Goal: Task Accomplishment & Management: Use online tool/utility

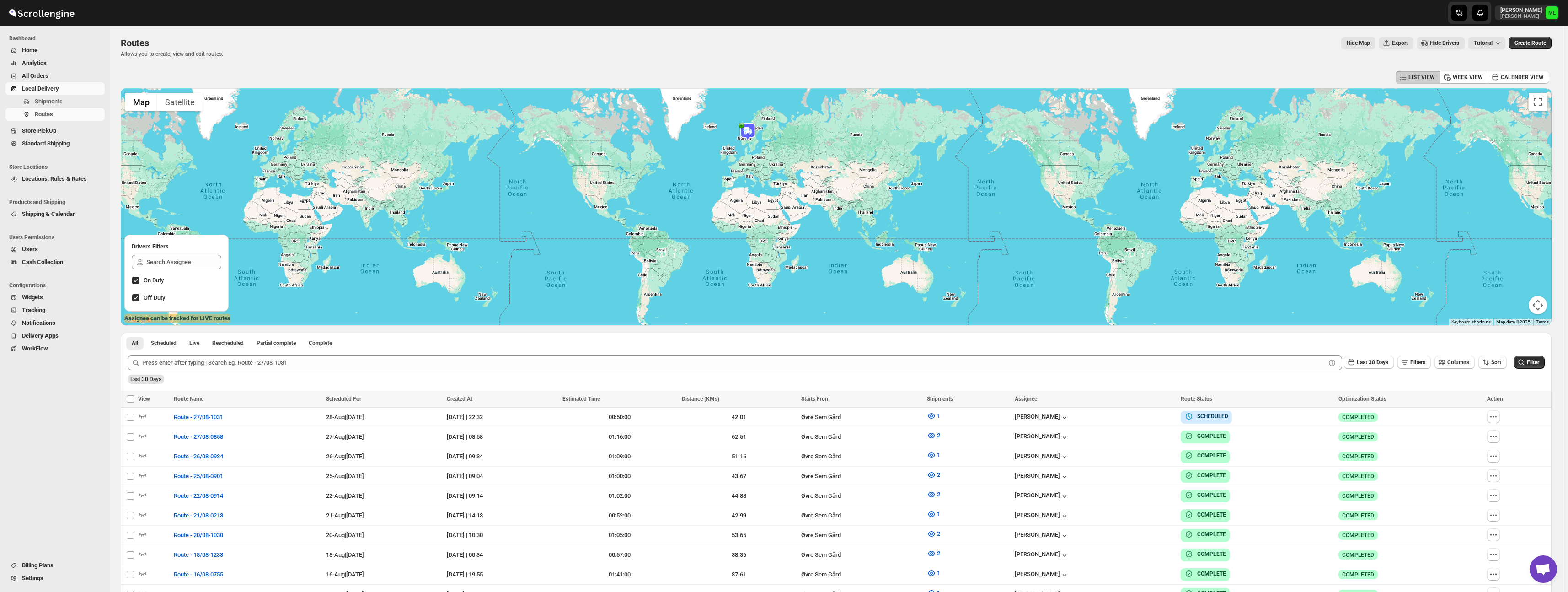
scroll to position [1, 0]
click at [38, 144] on span "Standard Shipping" at bounding box center [46, 143] width 48 height 7
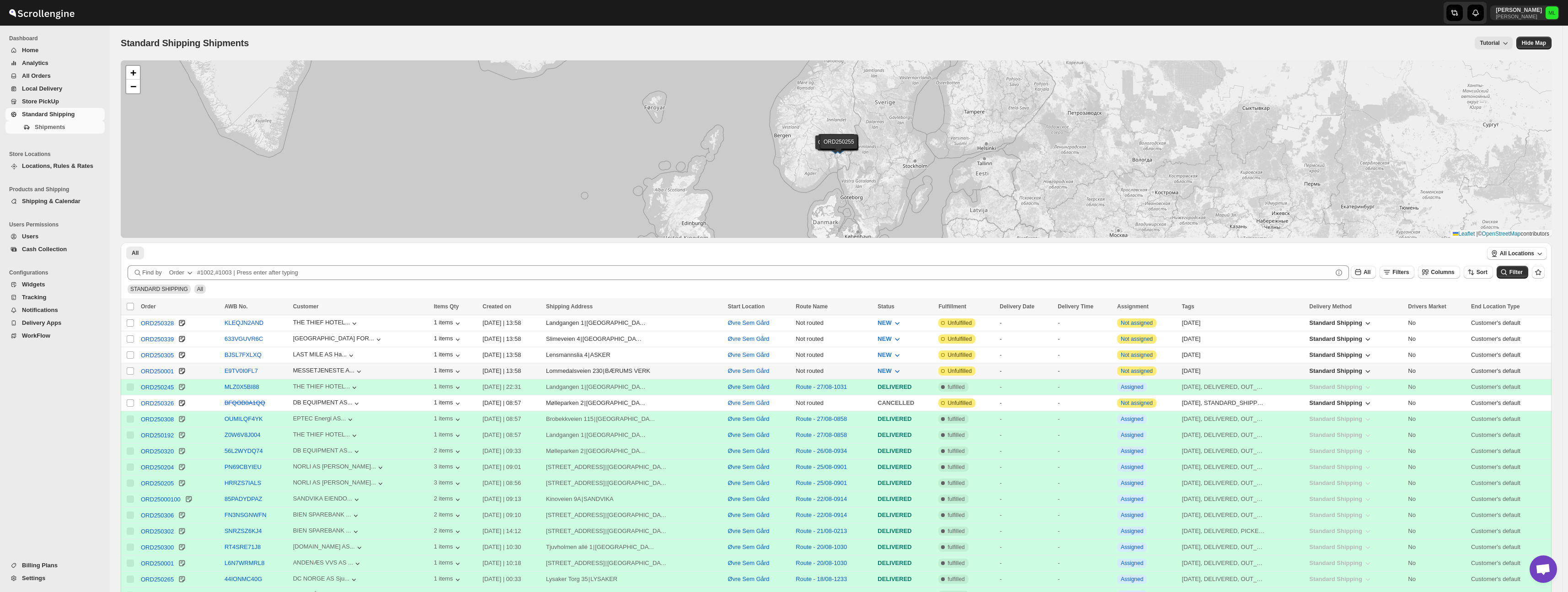
click at [131, 371] on input "Select shipment" at bounding box center [130, 371] width 7 height 7
checkbox input "true"
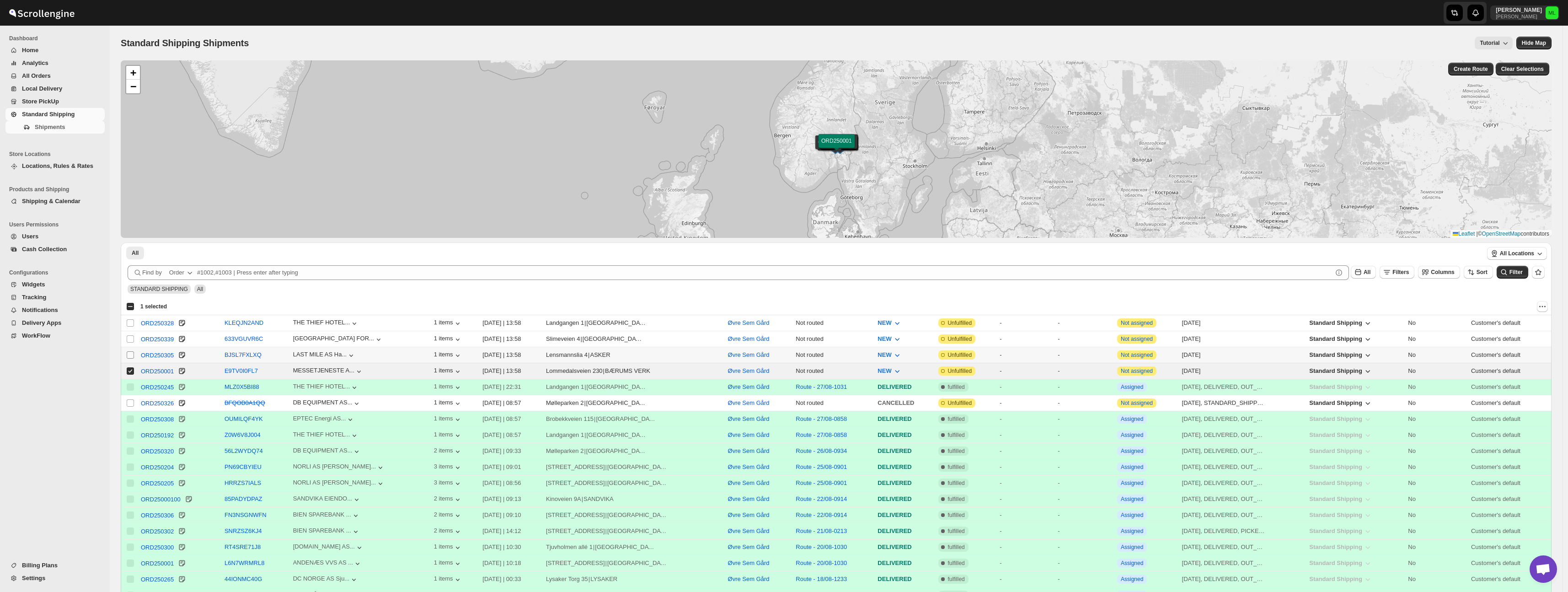
drag, startPoint x: 129, startPoint y: 359, endPoint x: 128, endPoint y: 354, distance: 5.1
click at [129, 358] on input "Select shipment" at bounding box center [130, 355] width 7 height 7
checkbox input "true"
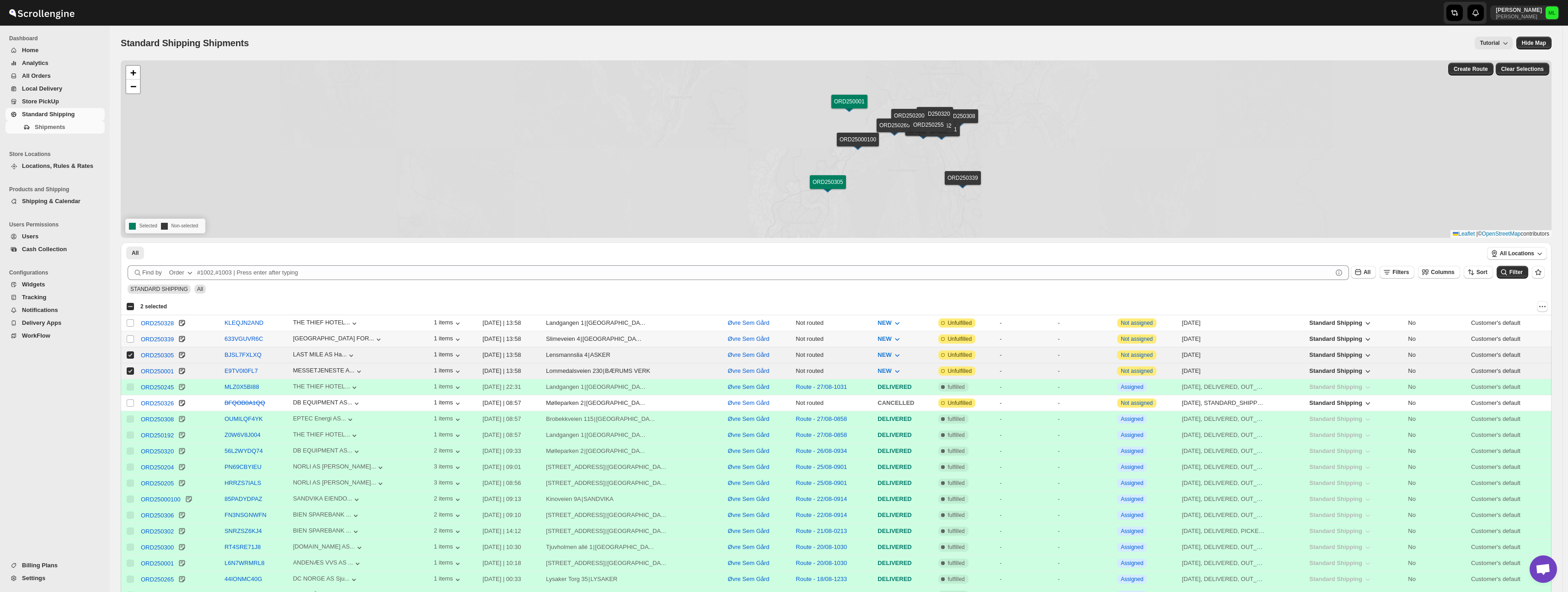
drag, startPoint x: 129, startPoint y: 338, endPoint x: 129, endPoint y: 332, distance: 6.0
click at [129, 338] on input "Select shipment" at bounding box center [130, 339] width 7 height 7
checkbox input "true"
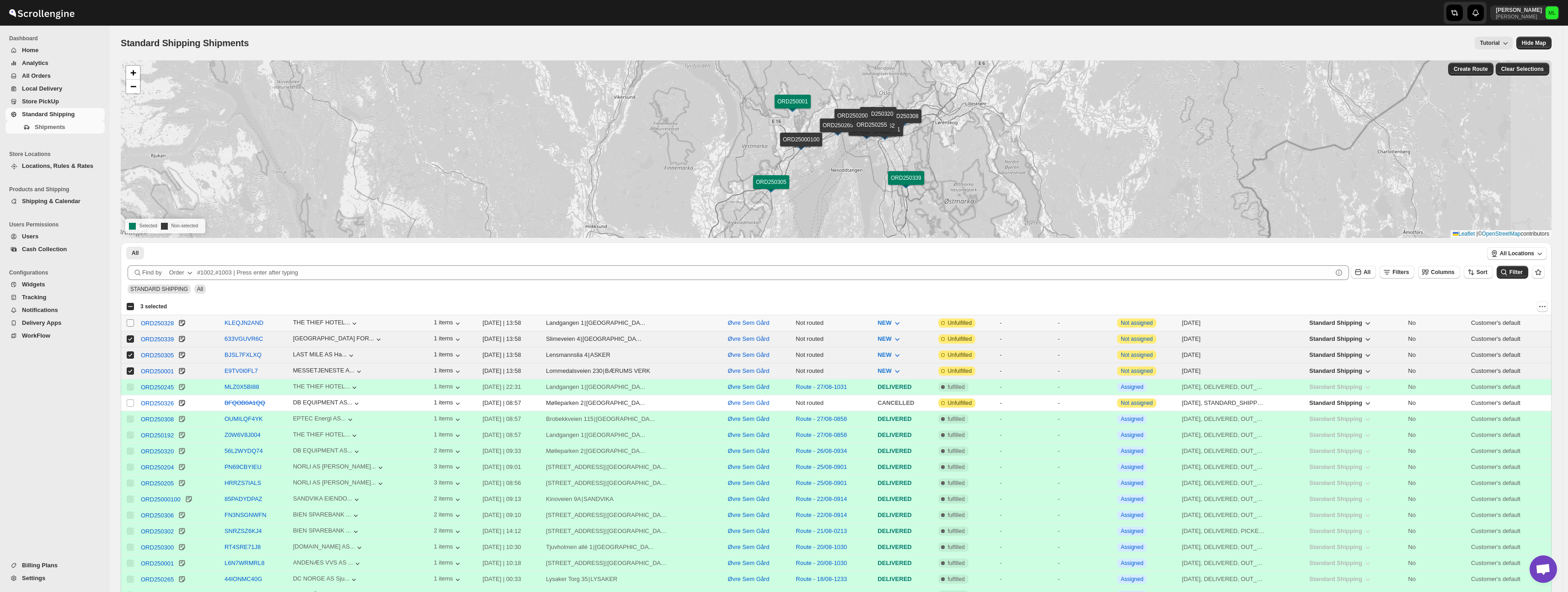
click at [130, 323] on input "Select shipment" at bounding box center [130, 323] width 7 height 7
checkbox input "true"
click at [1487, 75] on button "Create Route" at bounding box center [1471, 69] width 45 height 13
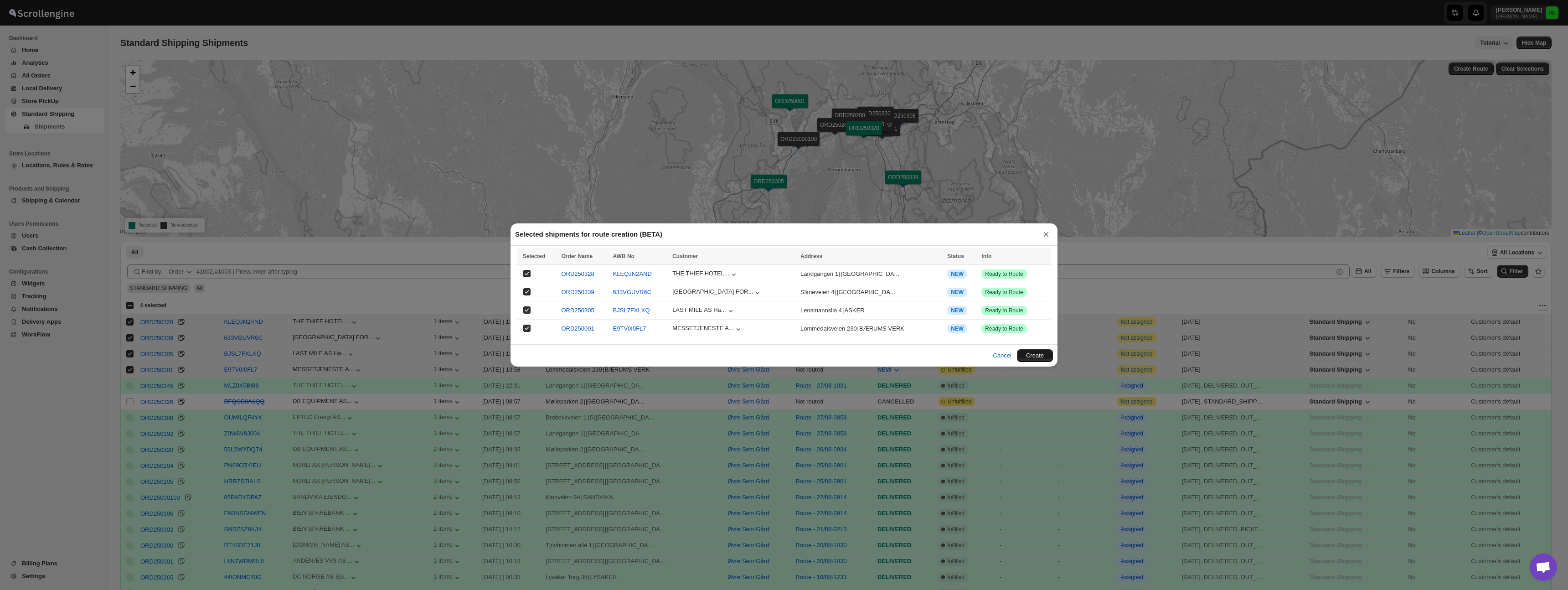
click at [1028, 354] on button "Create" at bounding box center [1035, 356] width 36 height 13
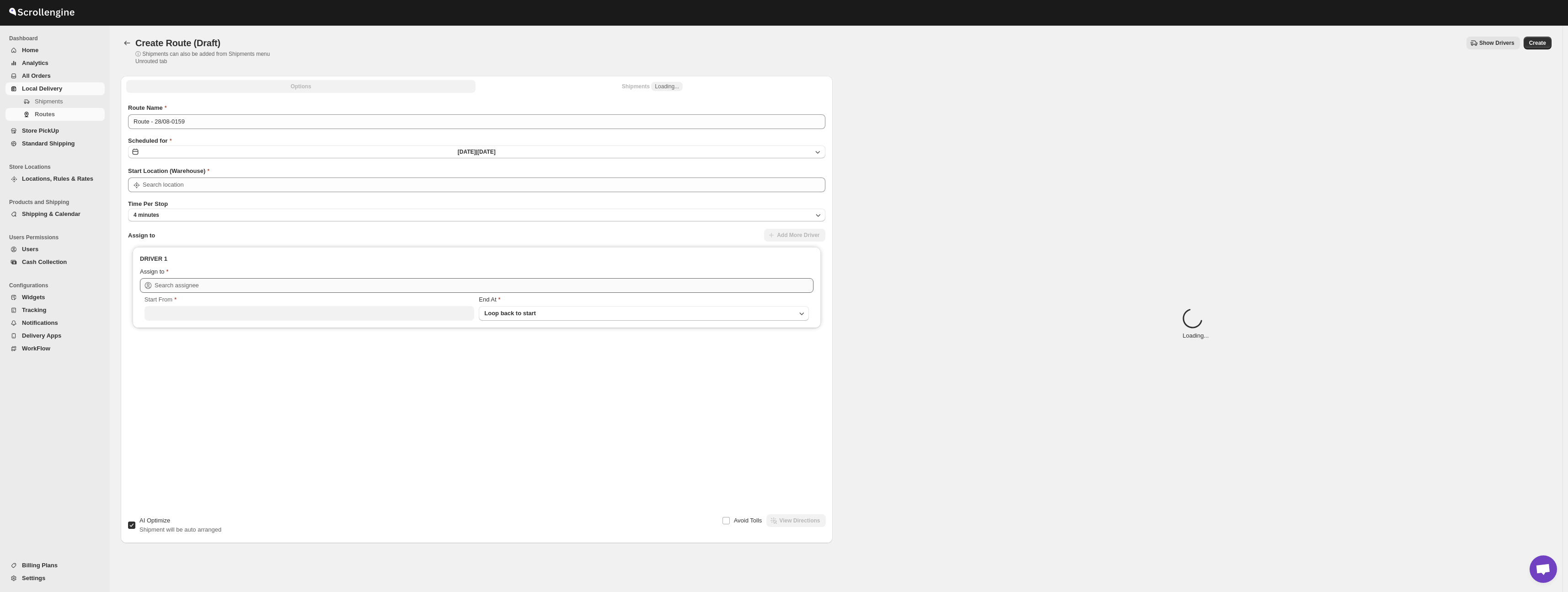
type input "Øvre Sem Gård"
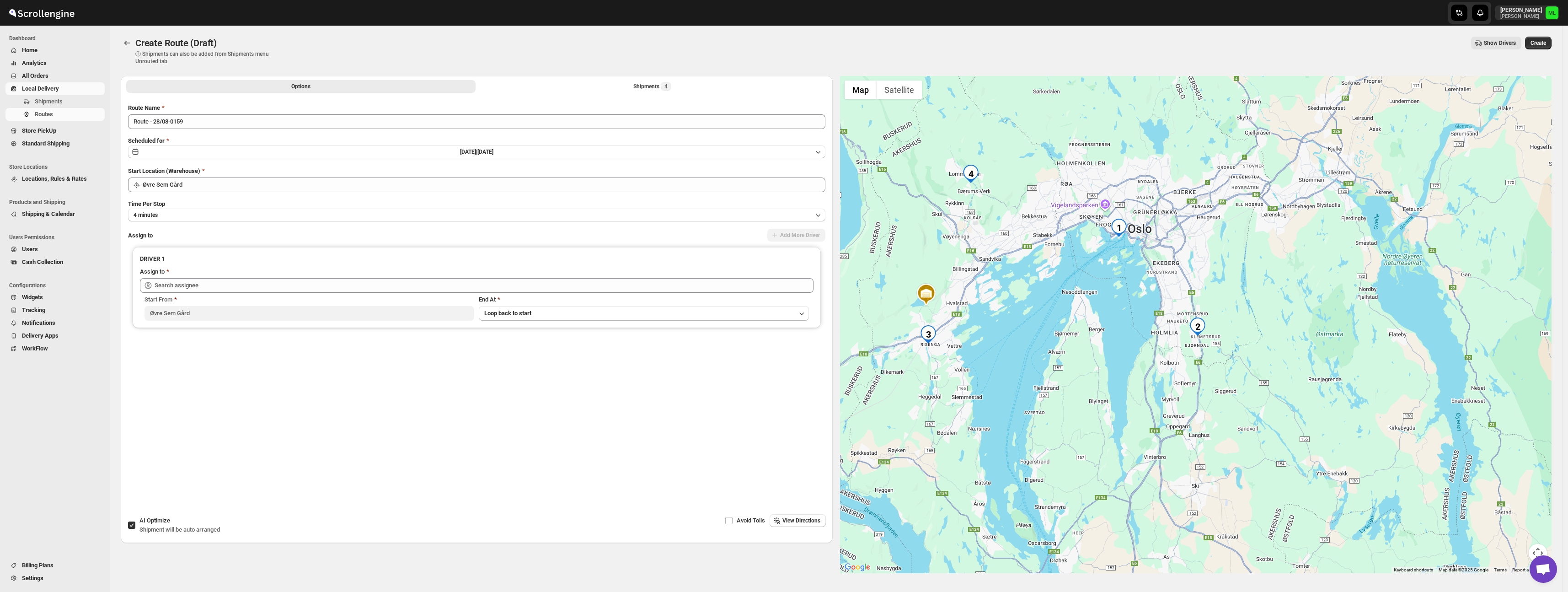
drag, startPoint x: 1187, startPoint y: 355, endPoint x: 953, endPoint y: 315, distance: 237.4
click at [953, 315] on div at bounding box center [1196, 324] width 712 height 497
click at [195, 147] on button "Thu Aug 28 2025 | Today" at bounding box center [477, 152] width 697 height 13
click at [678, 258] on span "29" at bounding box center [673, 260] width 90 height 7
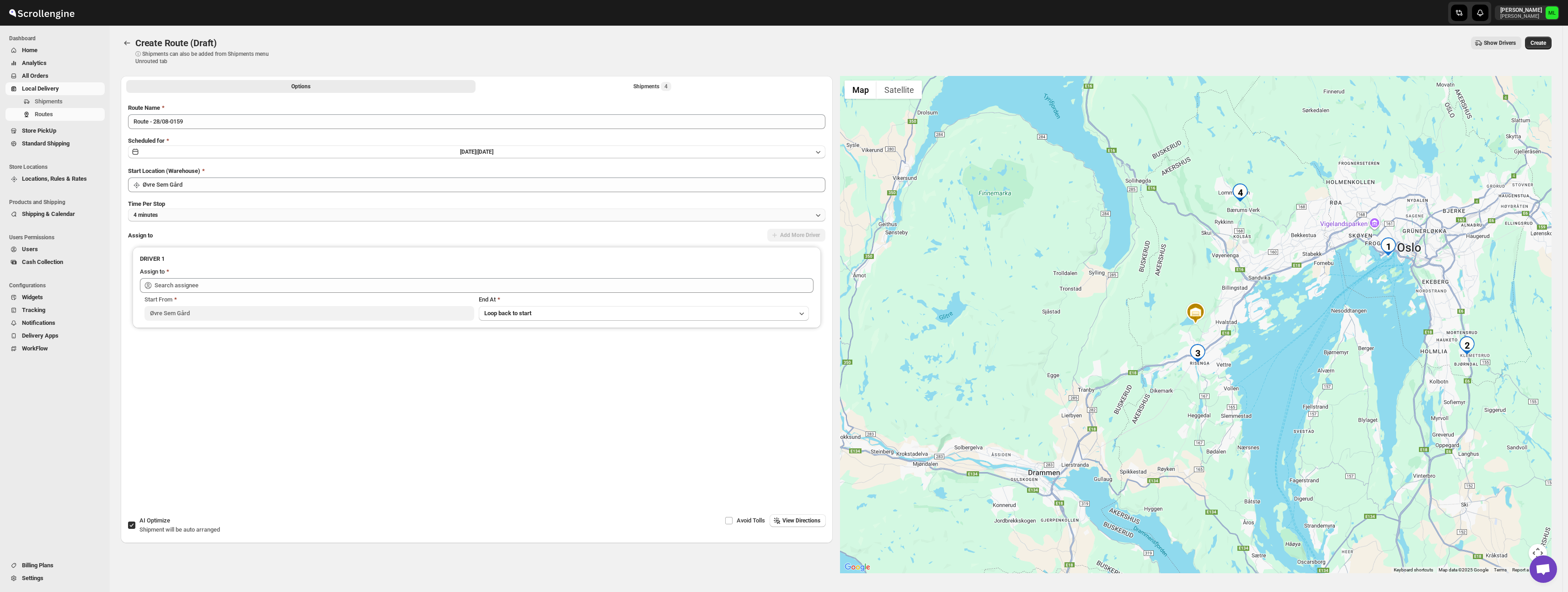
click at [173, 211] on button "4 minutes" at bounding box center [477, 214] width 697 height 13
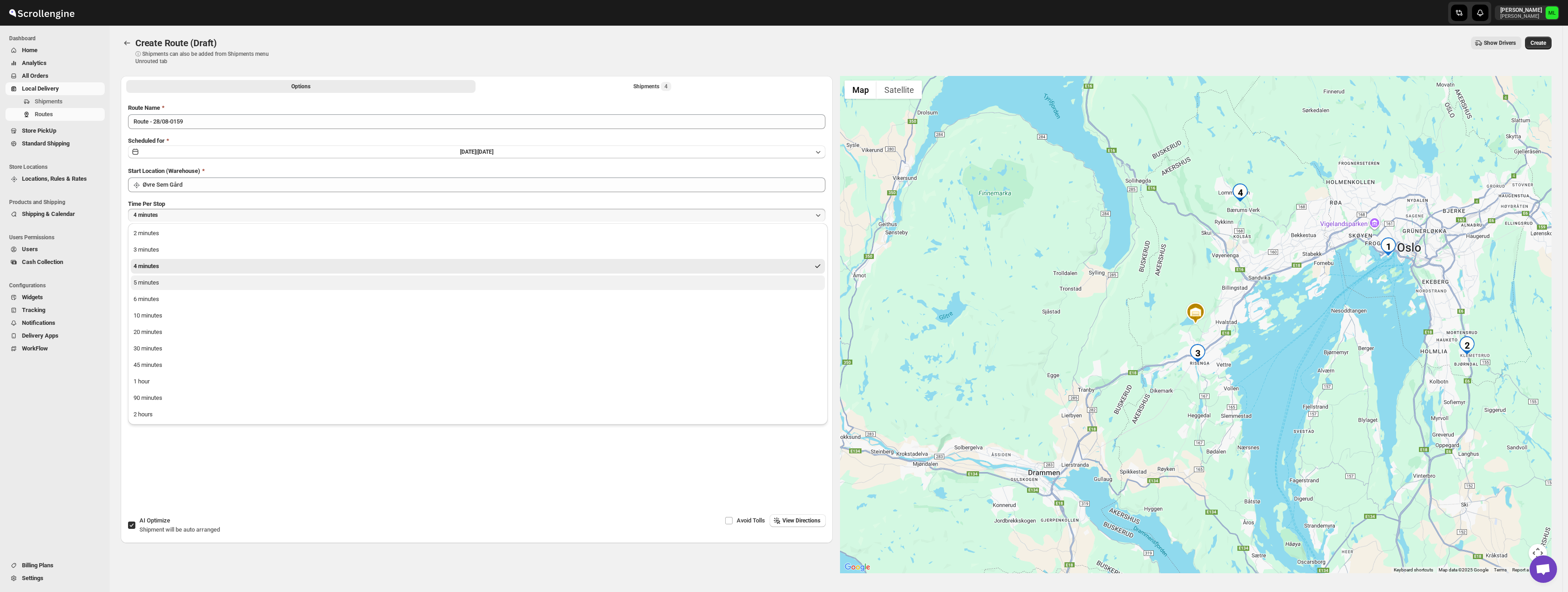
click at [159, 286] on div "5 minutes" at bounding box center [147, 282] width 26 height 9
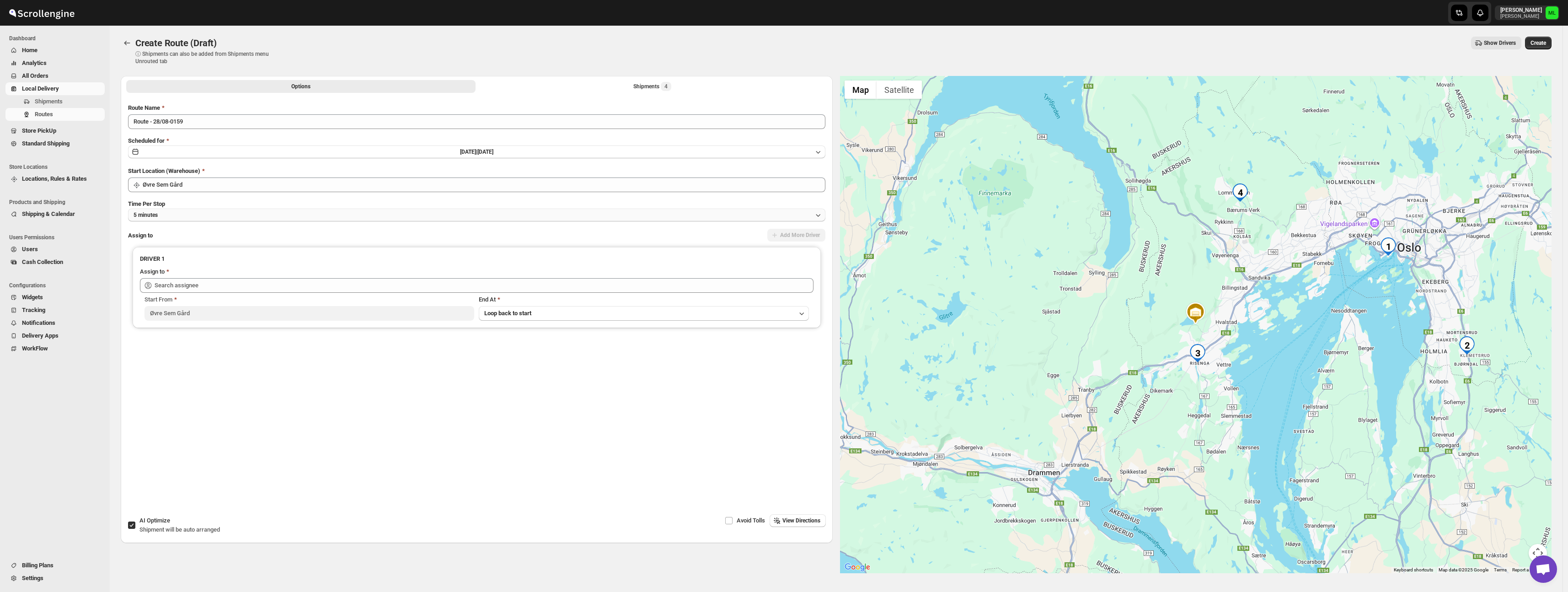
click at [220, 213] on button "5 minutes" at bounding box center [477, 214] width 697 height 13
click at [196, 322] on button "10 minutes" at bounding box center [477, 316] width 694 height 15
click at [784, 522] on span "View Directions" at bounding box center [801, 521] width 38 height 7
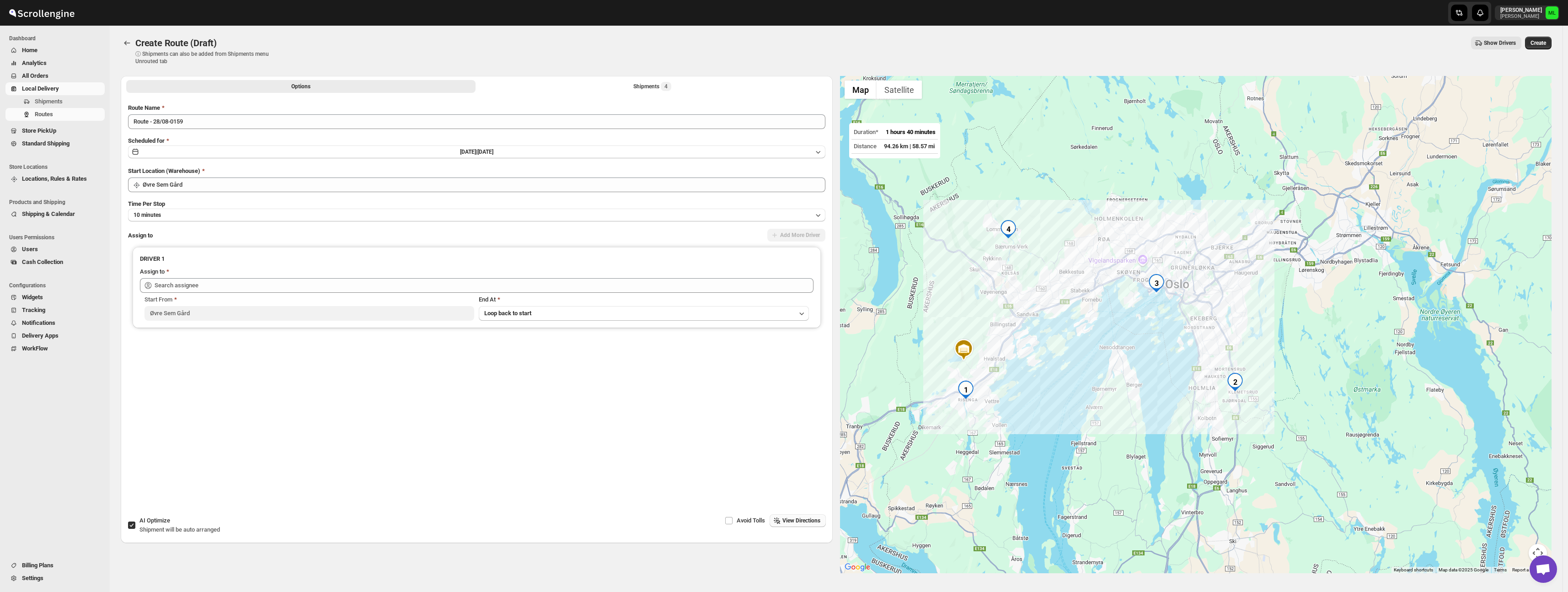
drag, startPoint x: 1259, startPoint y: 411, endPoint x: 1142, endPoint y: 353, distance: 130.6
click at [1142, 353] on div at bounding box center [1196, 324] width 712 height 497
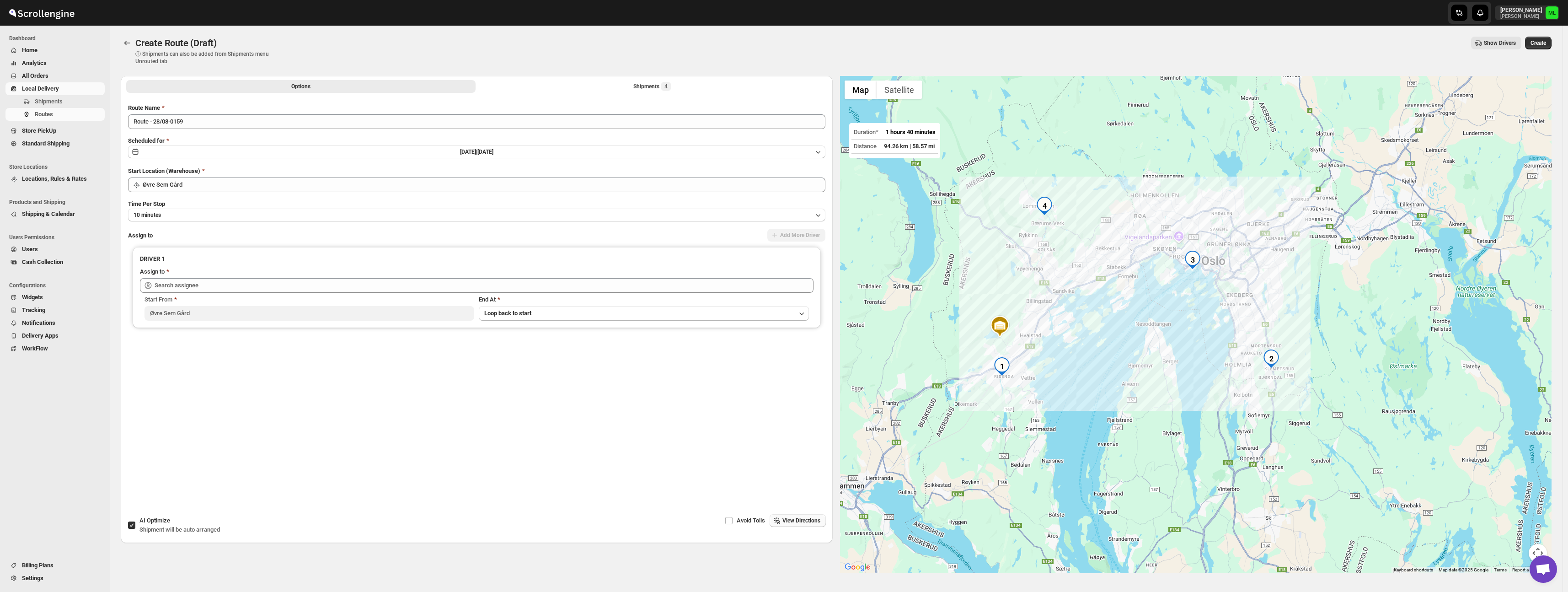
drag, startPoint x: 1141, startPoint y: 345, endPoint x: 1172, endPoint y: 325, distance: 36.9
click at [1172, 325] on div at bounding box center [1196, 324] width 712 height 497
click at [1539, 42] on span "Create" at bounding box center [1537, 43] width 15 height 7
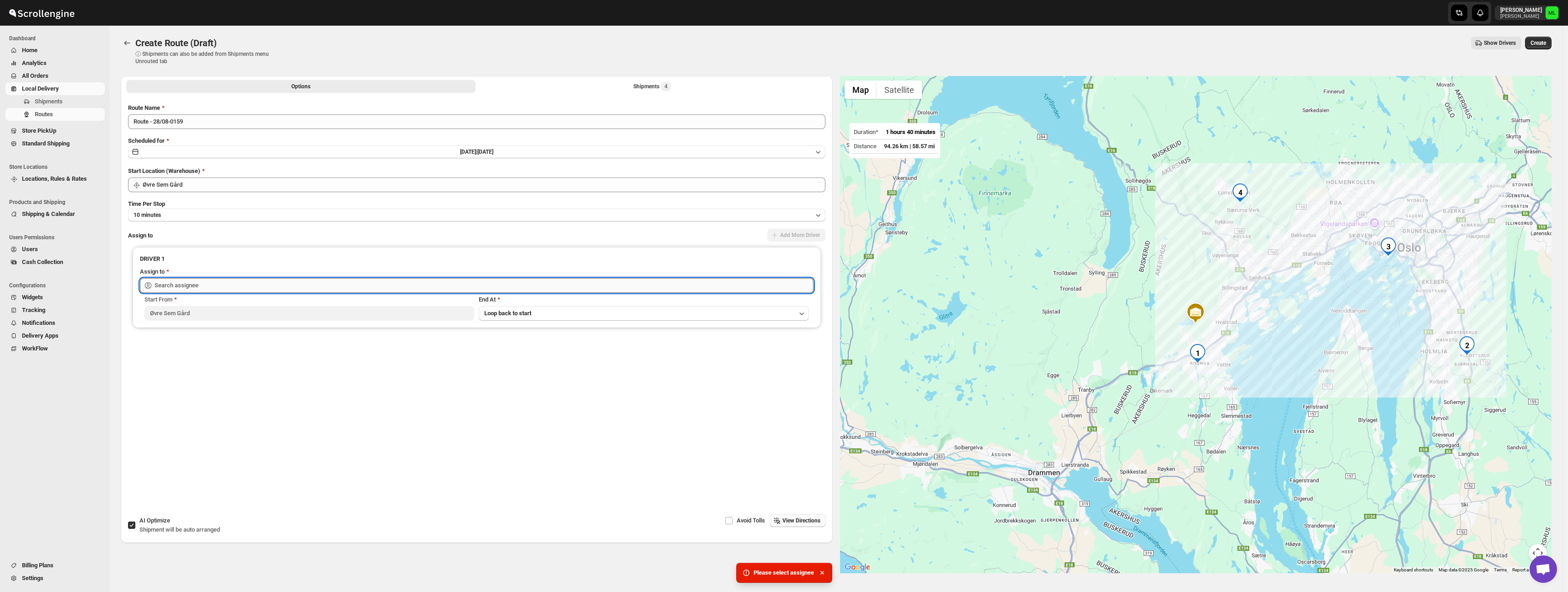
click at [319, 291] on input "text" at bounding box center [484, 285] width 659 height 15
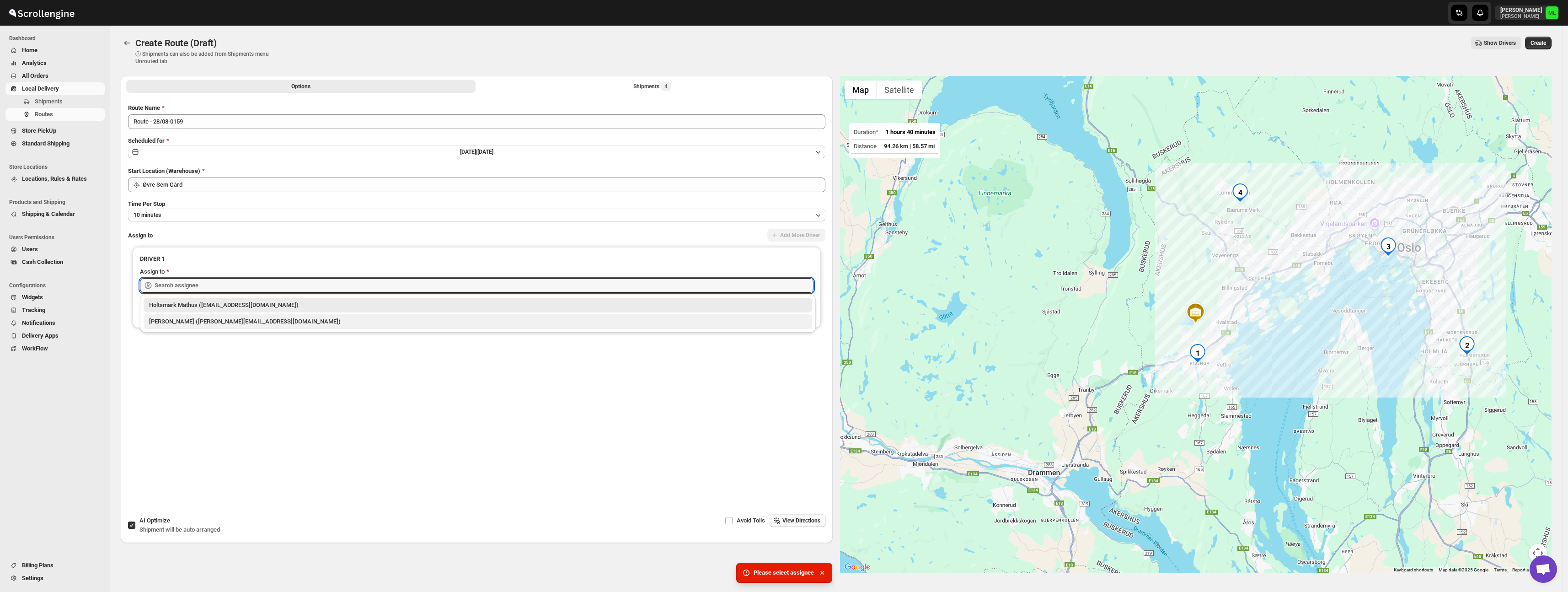
click at [299, 321] on div "Michael Lunga (michael@holtsmat.no)" at bounding box center [477, 321] width 658 height 9
type input "Michael Lunga (michael@holtsmat.no)"
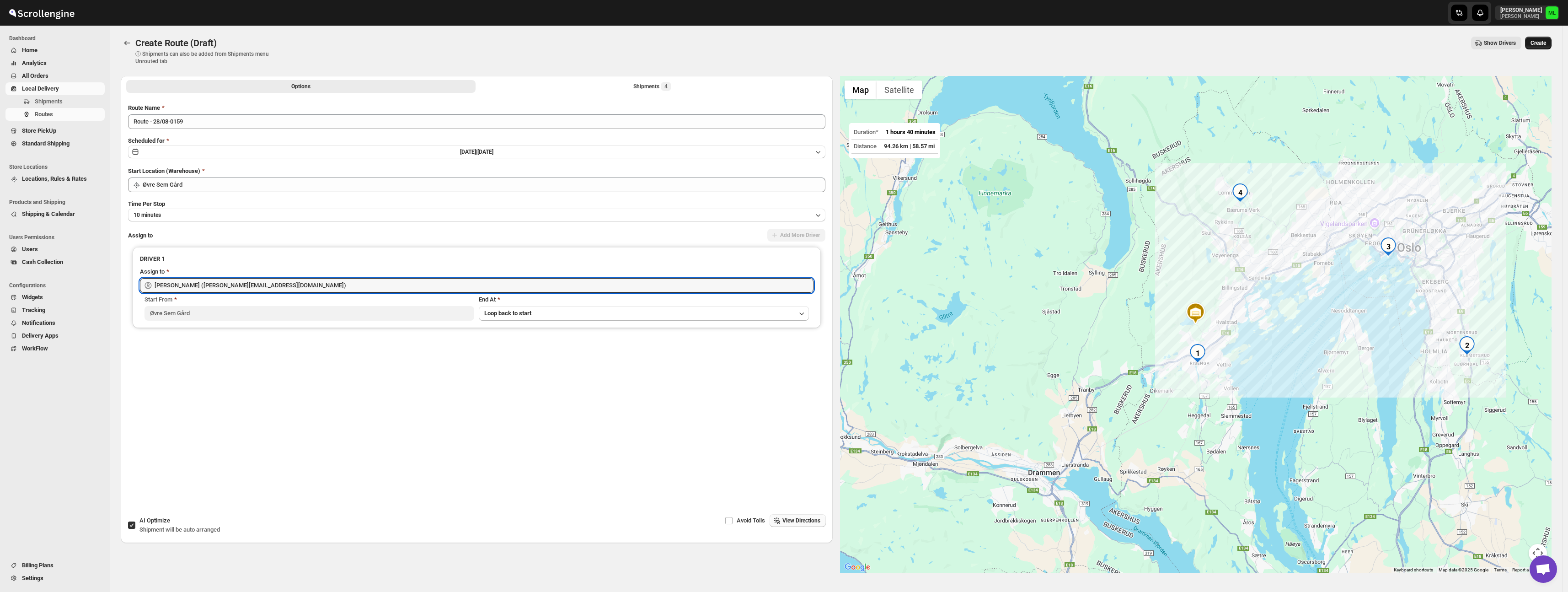
click at [1545, 39] on span "Create" at bounding box center [1537, 43] width 15 height 7
